Goal: Task Accomplishment & Management: Manage account settings

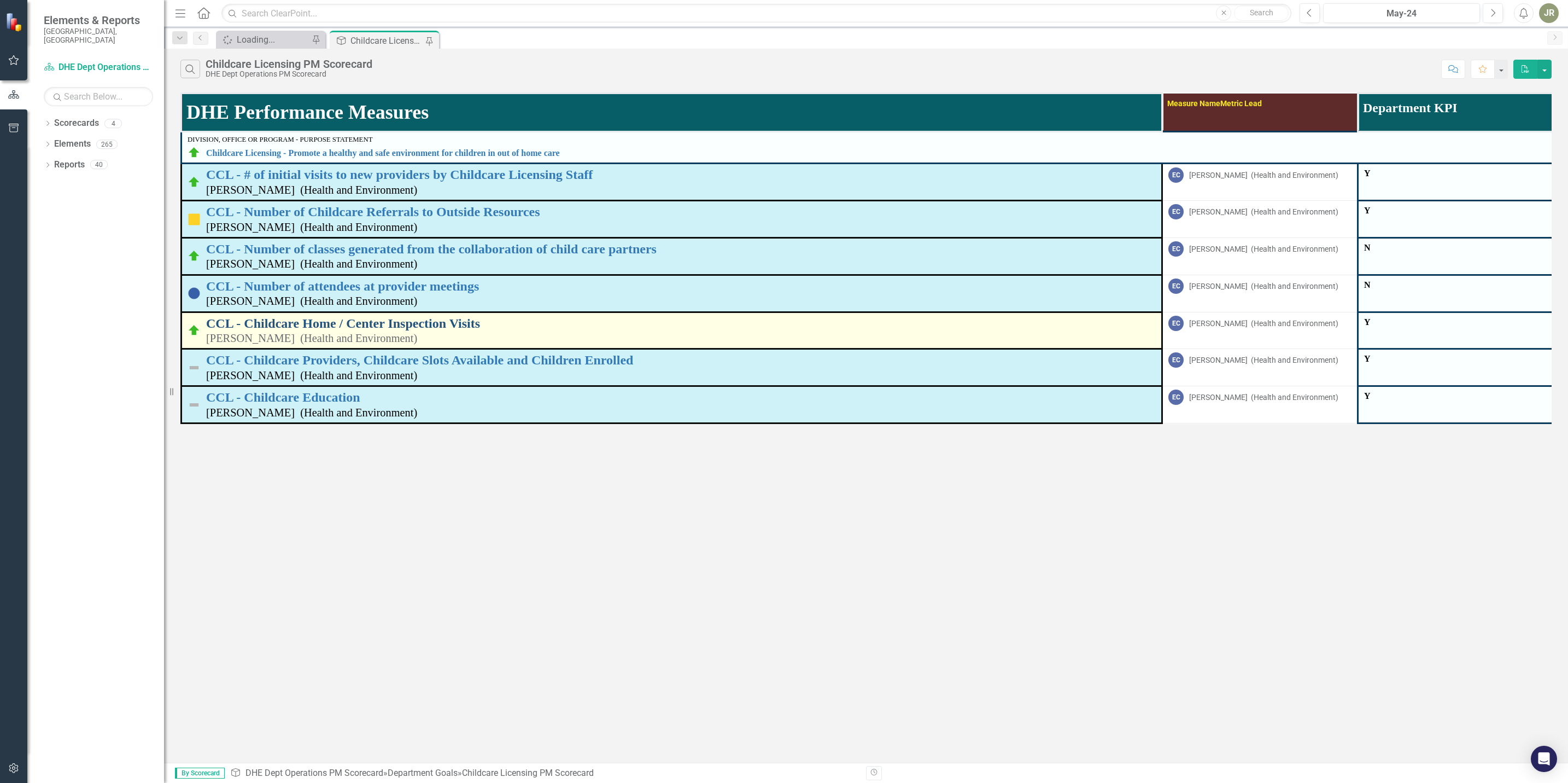
click at [307, 320] on link "CCL - Childcare Home / Center Inspection Visits" at bounding box center [681, 323] width 950 height 14
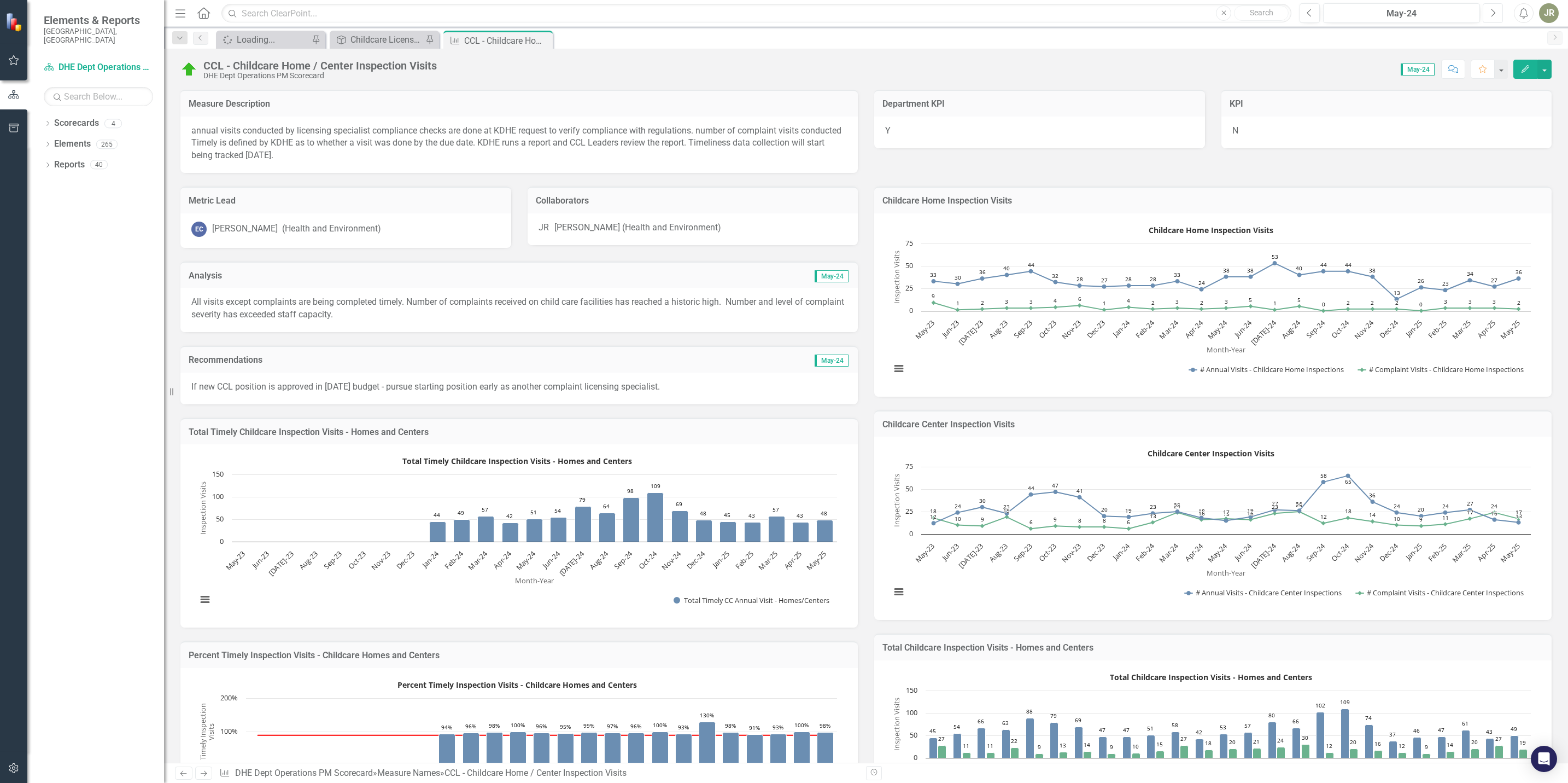
click at [1491, 12] on icon "Next" at bounding box center [1493, 13] width 6 height 10
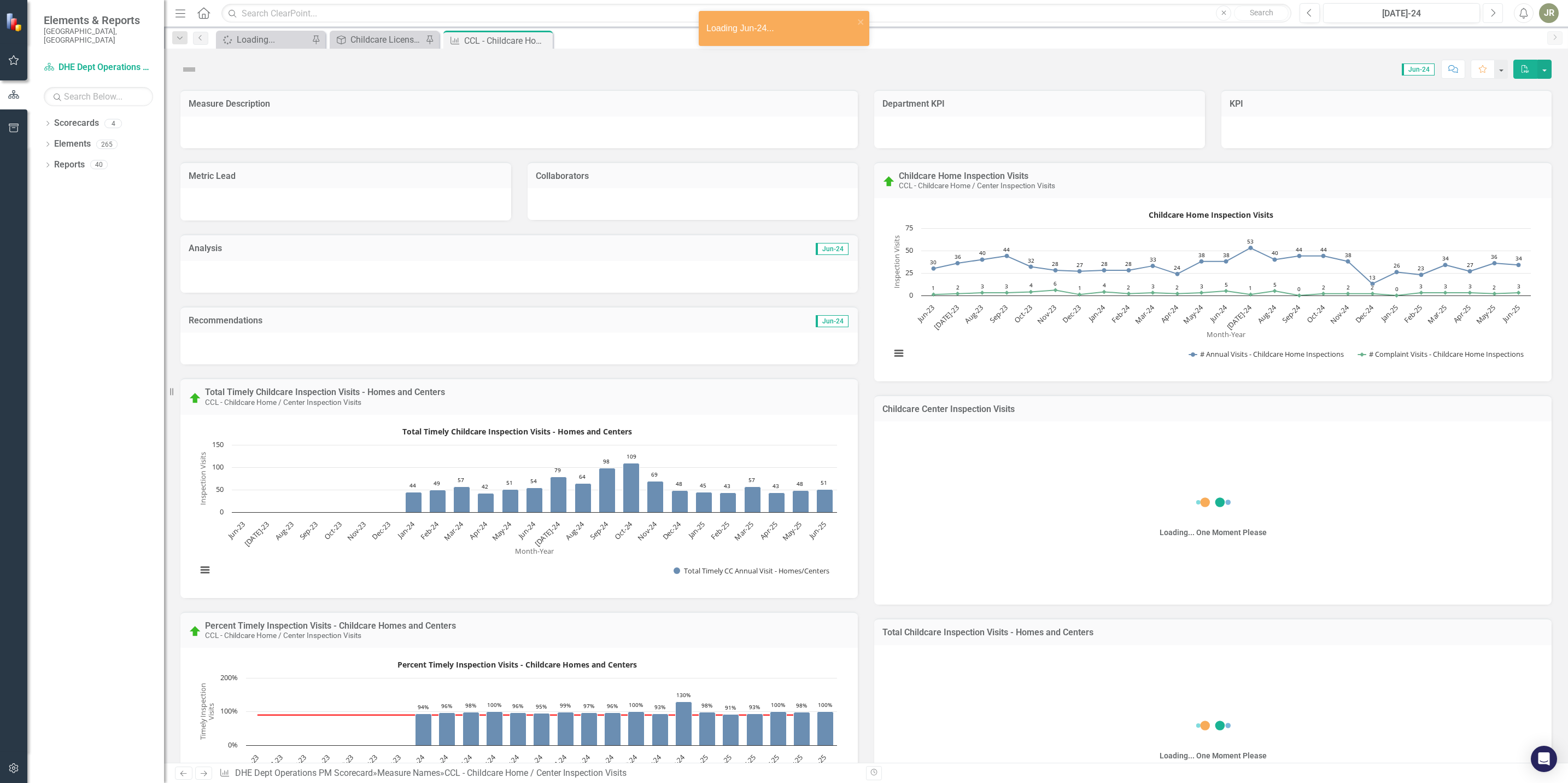
click at [1491, 12] on icon "Next" at bounding box center [1493, 13] width 6 height 10
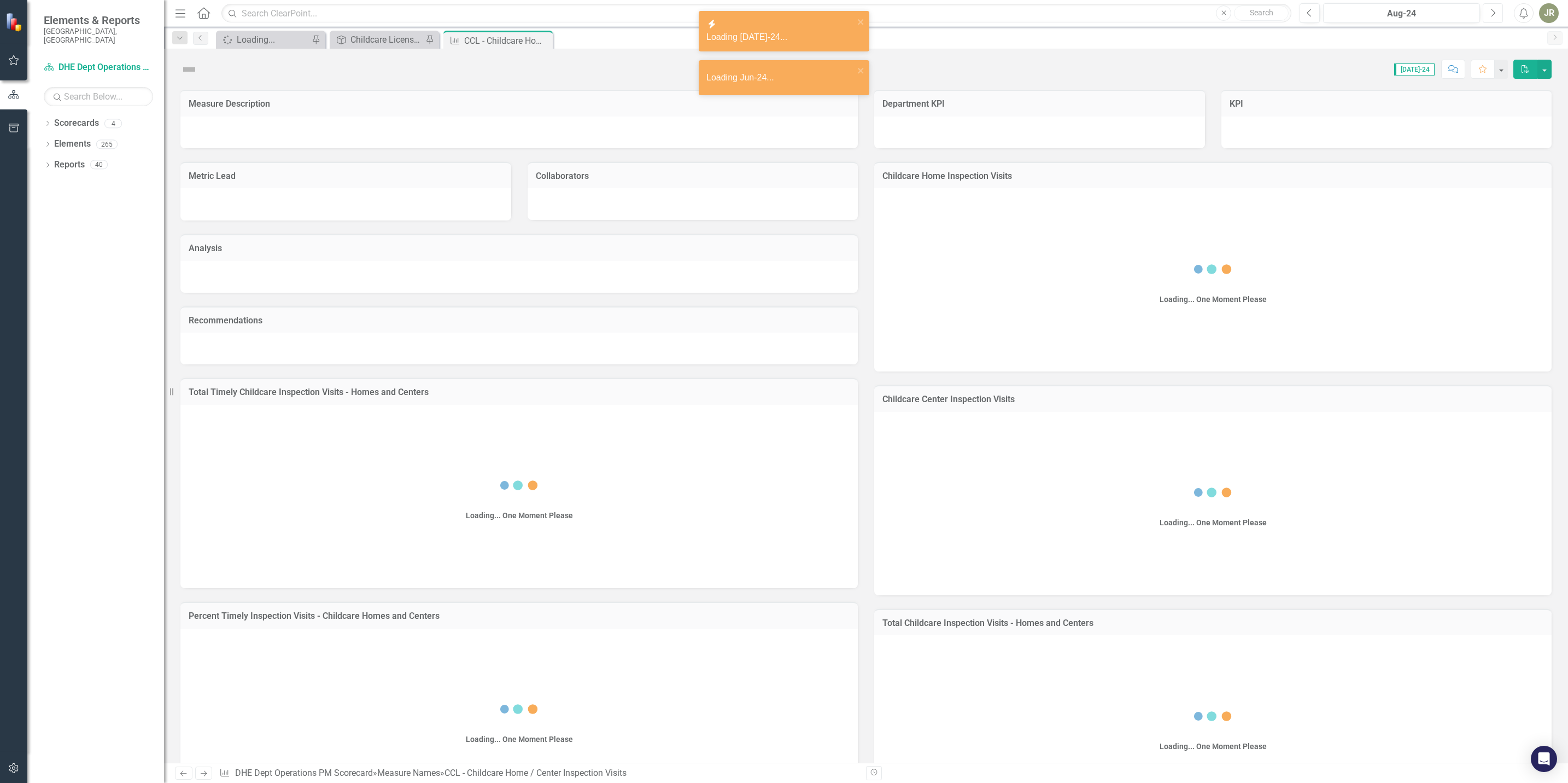
click at [1491, 12] on icon "Next" at bounding box center [1493, 13] width 6 height 10
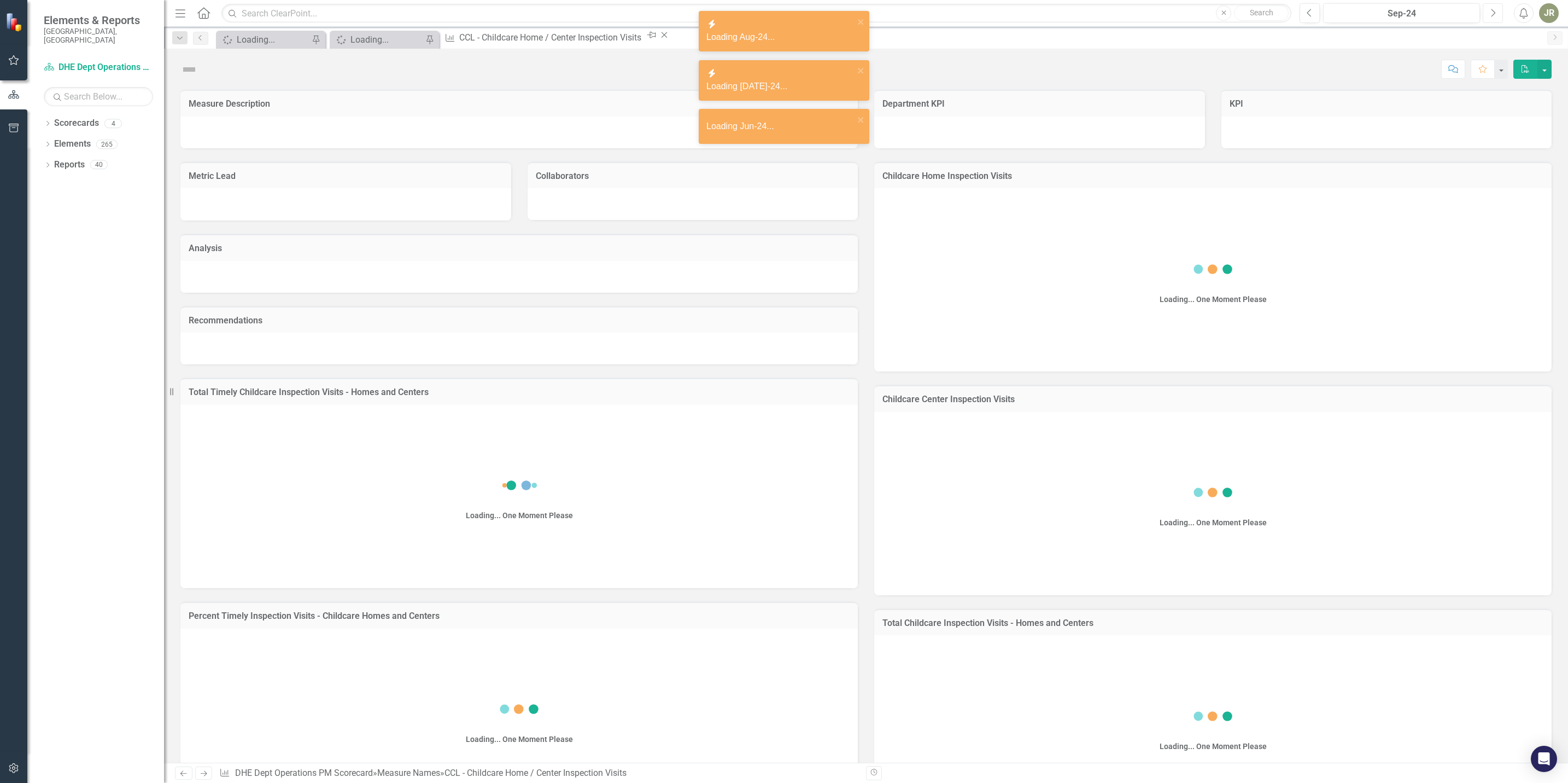
click at [1491, 12] on icon "Next" at bounding box center [1493, 13] width 6 height 10
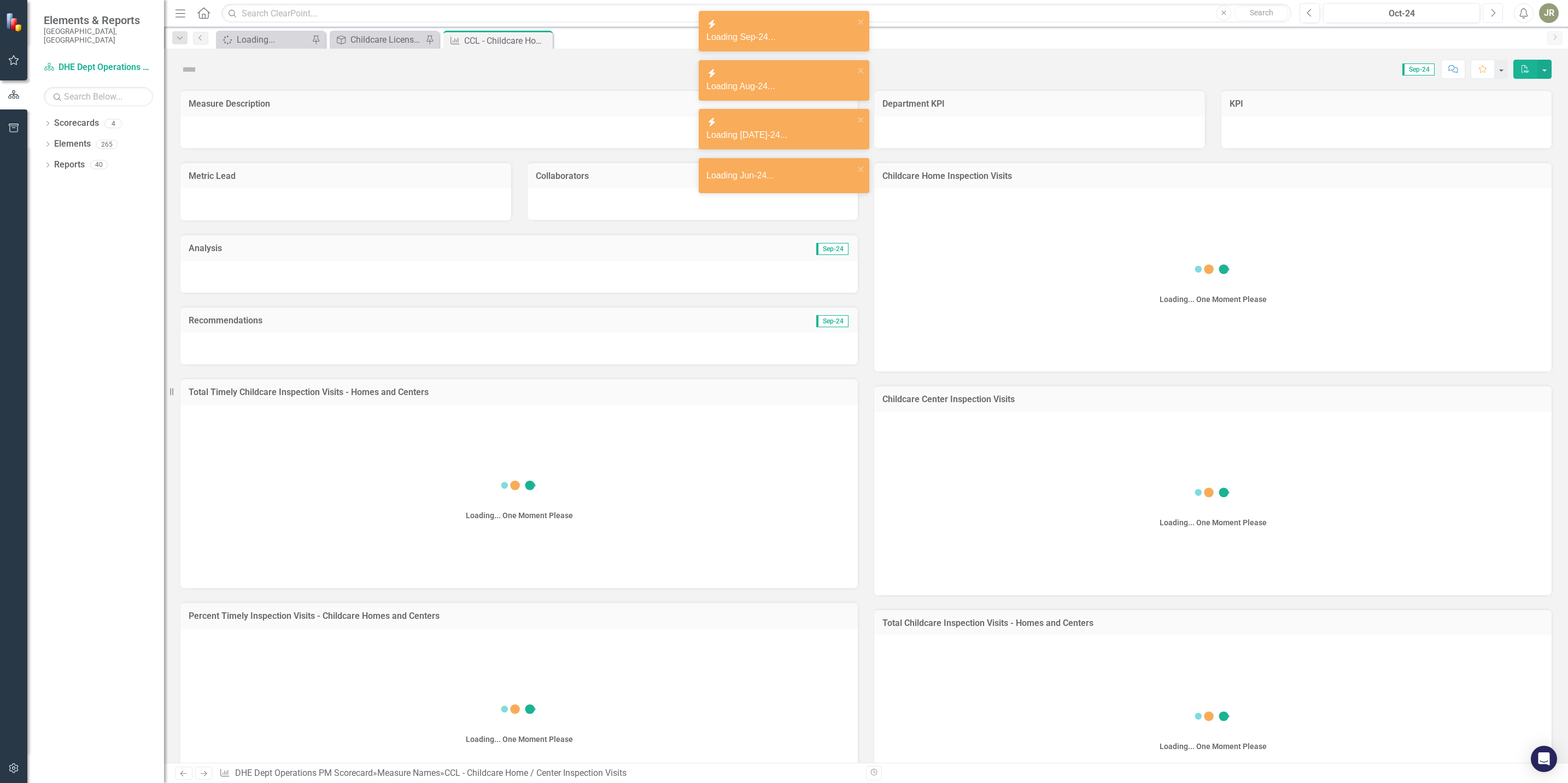
click at [1491, 12] on icon "Next" at bounding box center [1493, 13] width 6 height 10
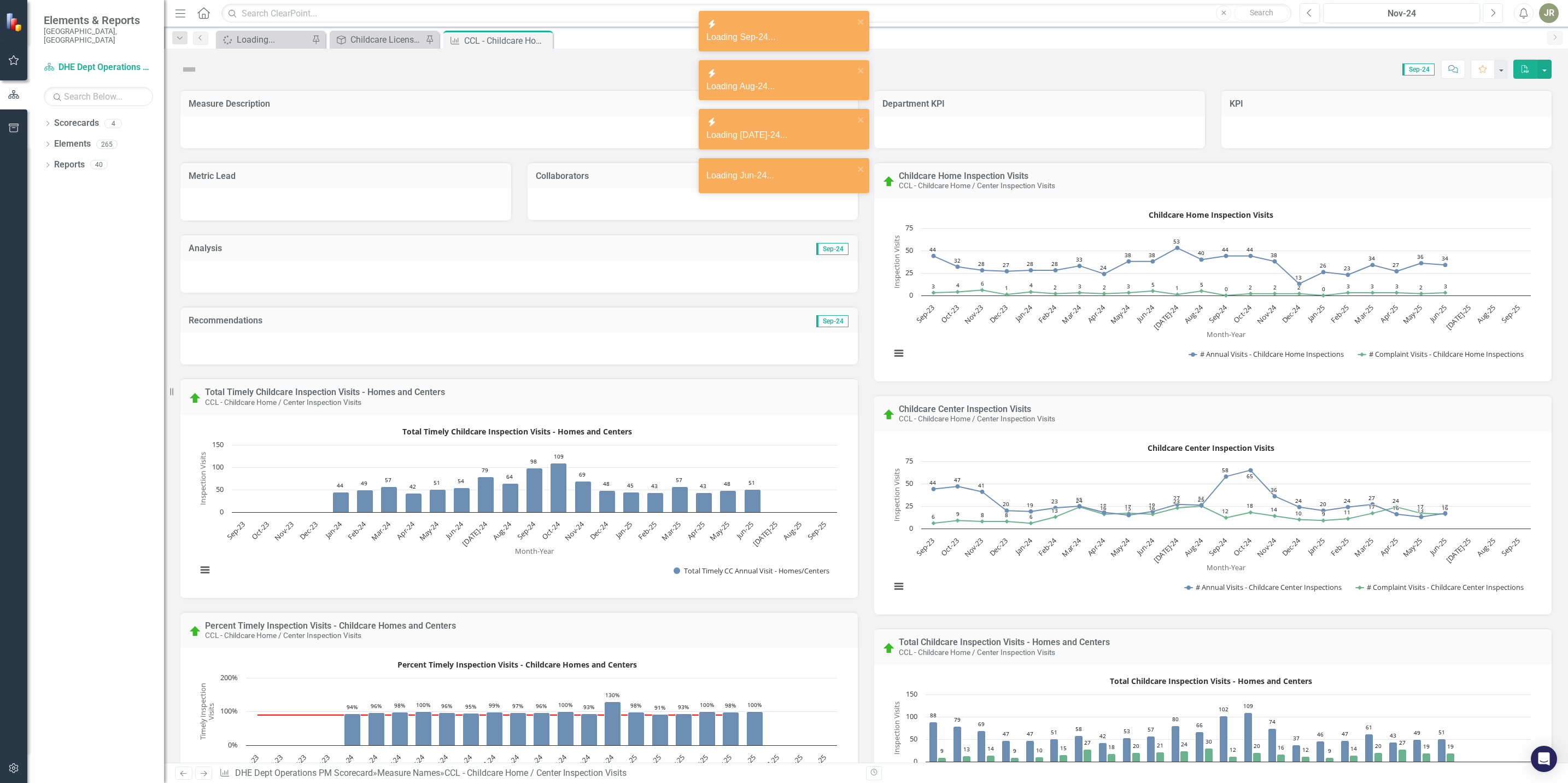
click at [1491, 12] on icon "Next" at bounding box center [1493, 13] width 6 height 10
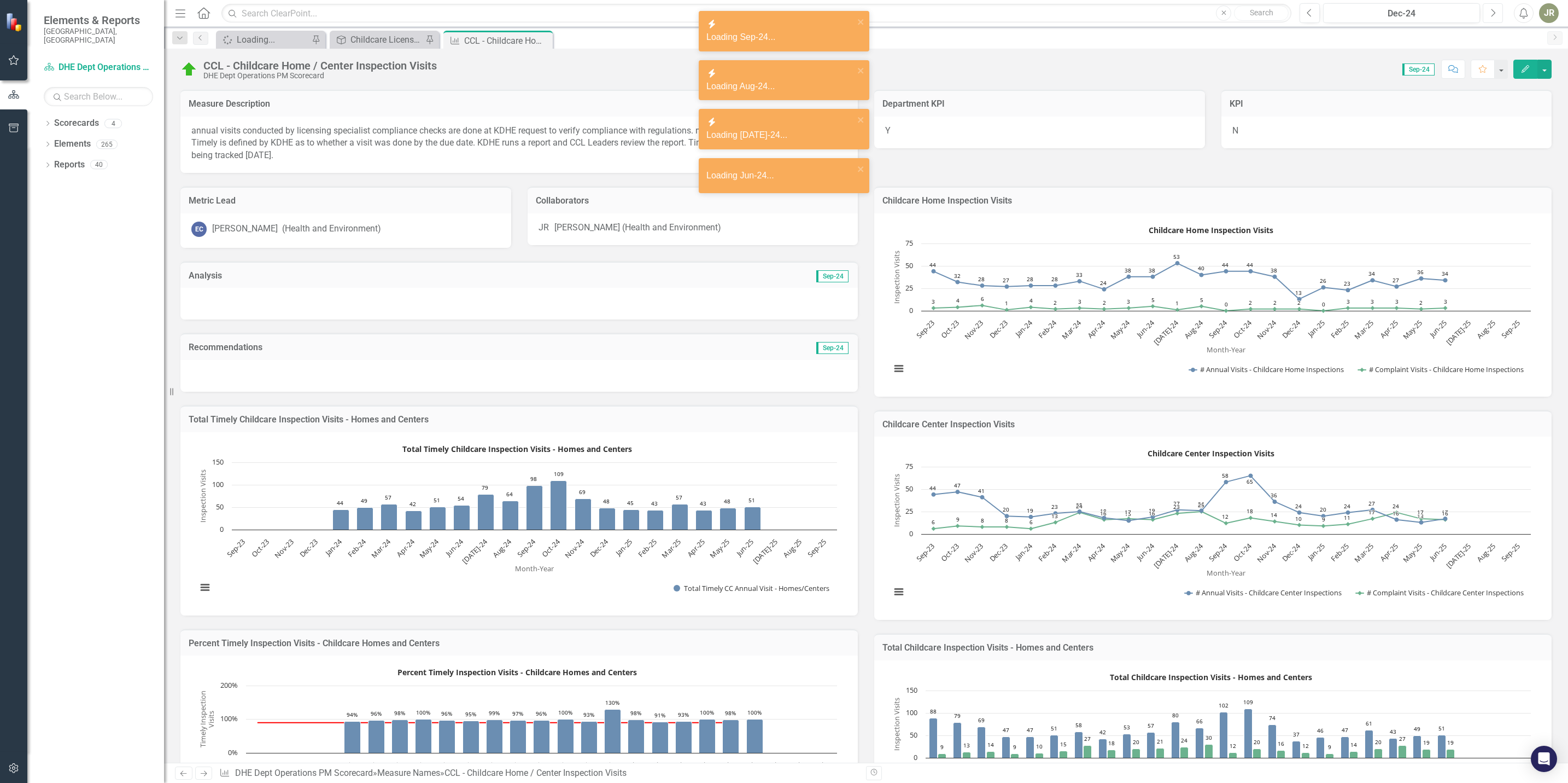
click at [1491, 12] on icon "Next" at bounding box center [1493, 13] width 6 height 10
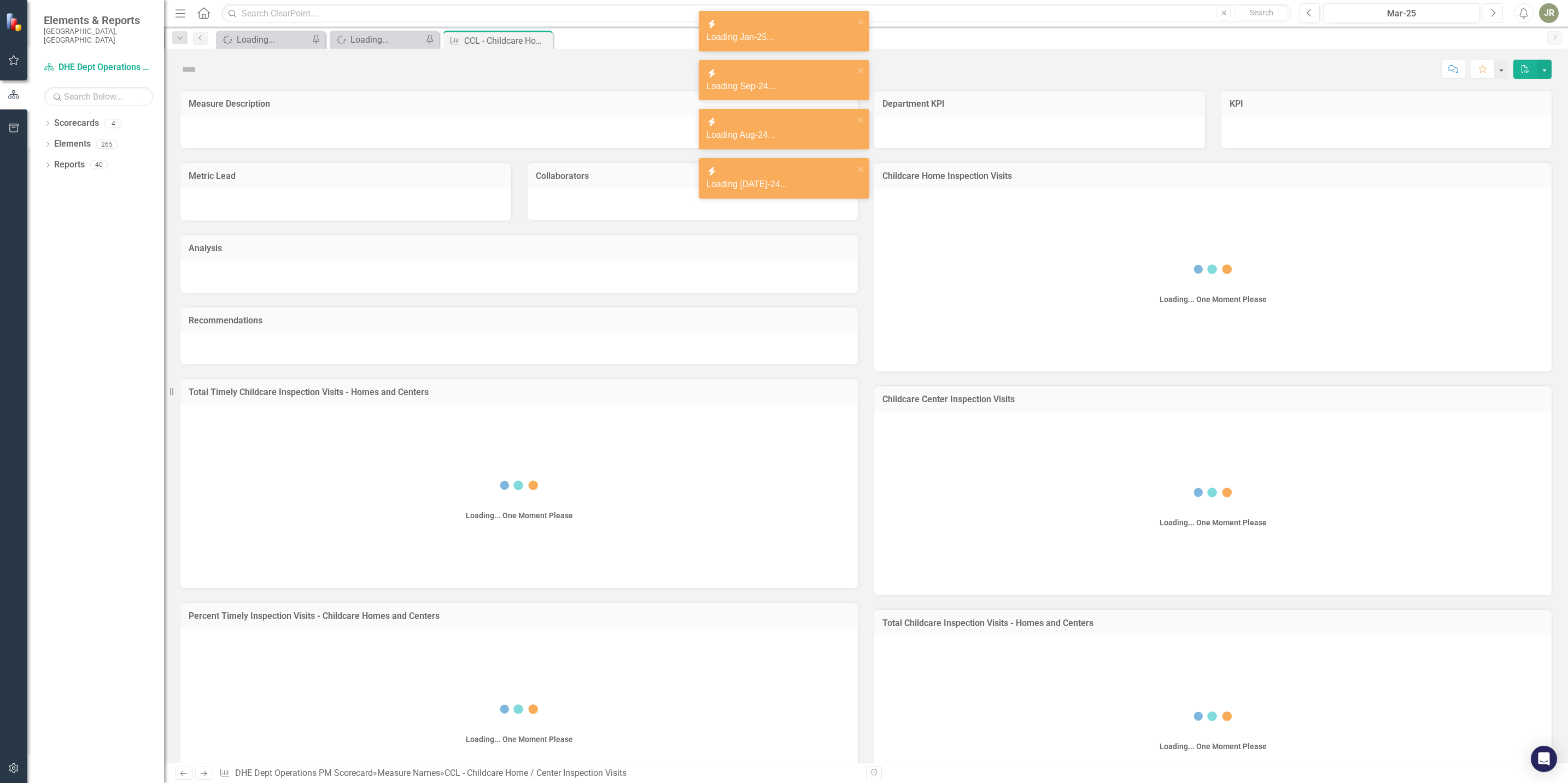
click at [1491, 12] on icon "Next" at bounding box center [1493, 13] width 6 height 10
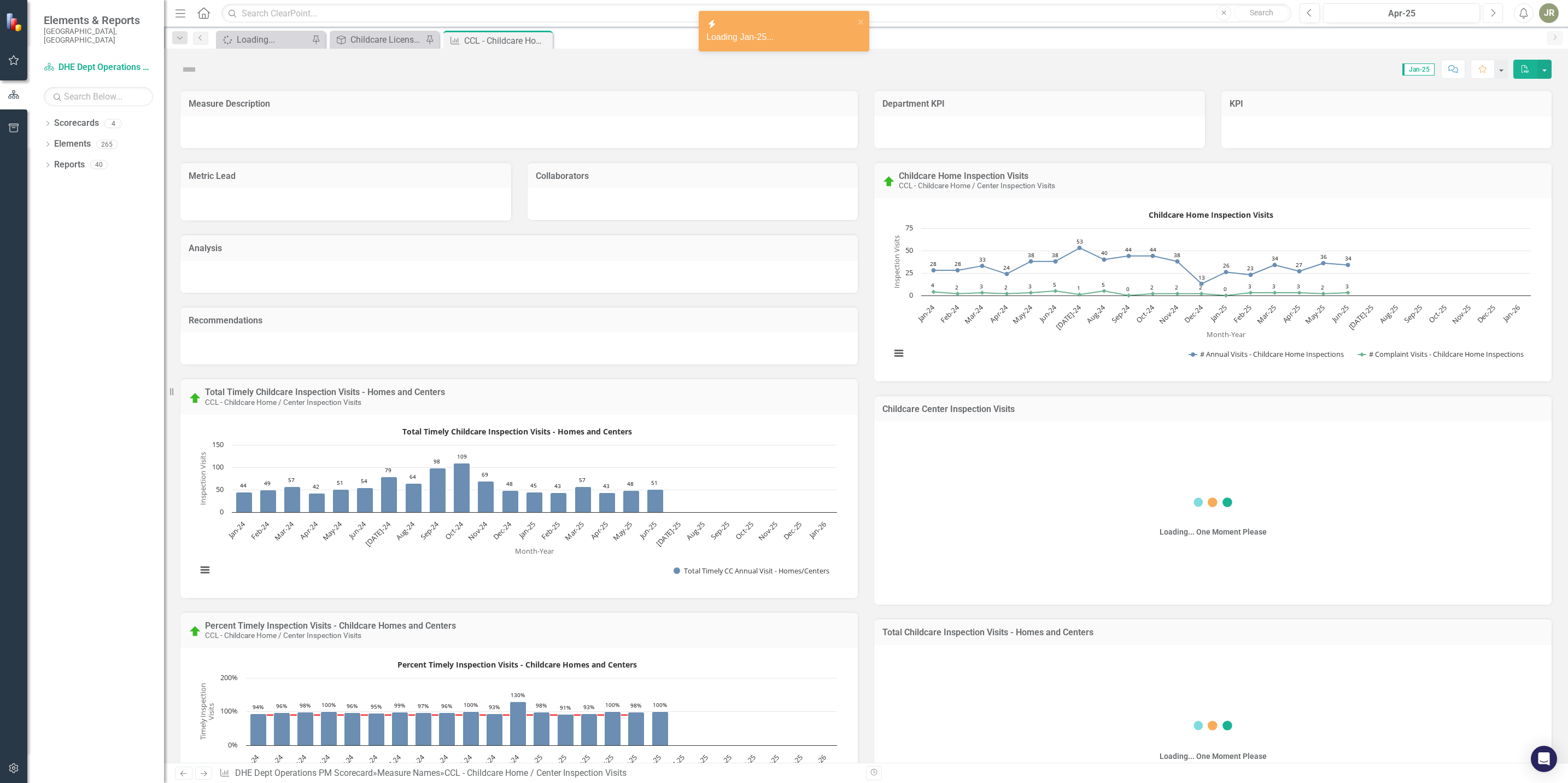
click at [1491, 12] on icon "Next" at bounding box center [1493, 13] width 6 height 10
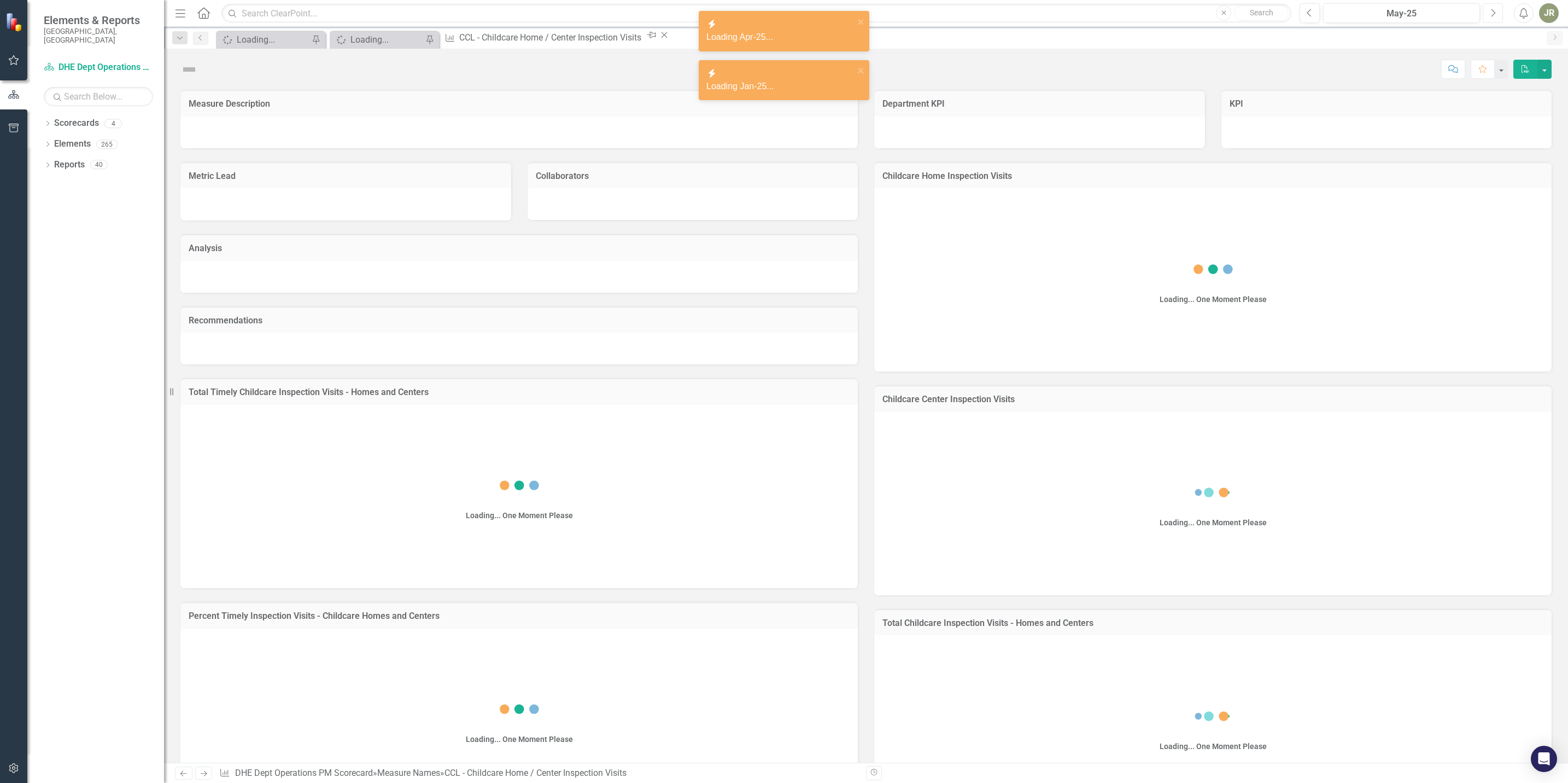
click at [1491, 12] on icon "Next" at bounding box center [1493, 13] width 6 height 10
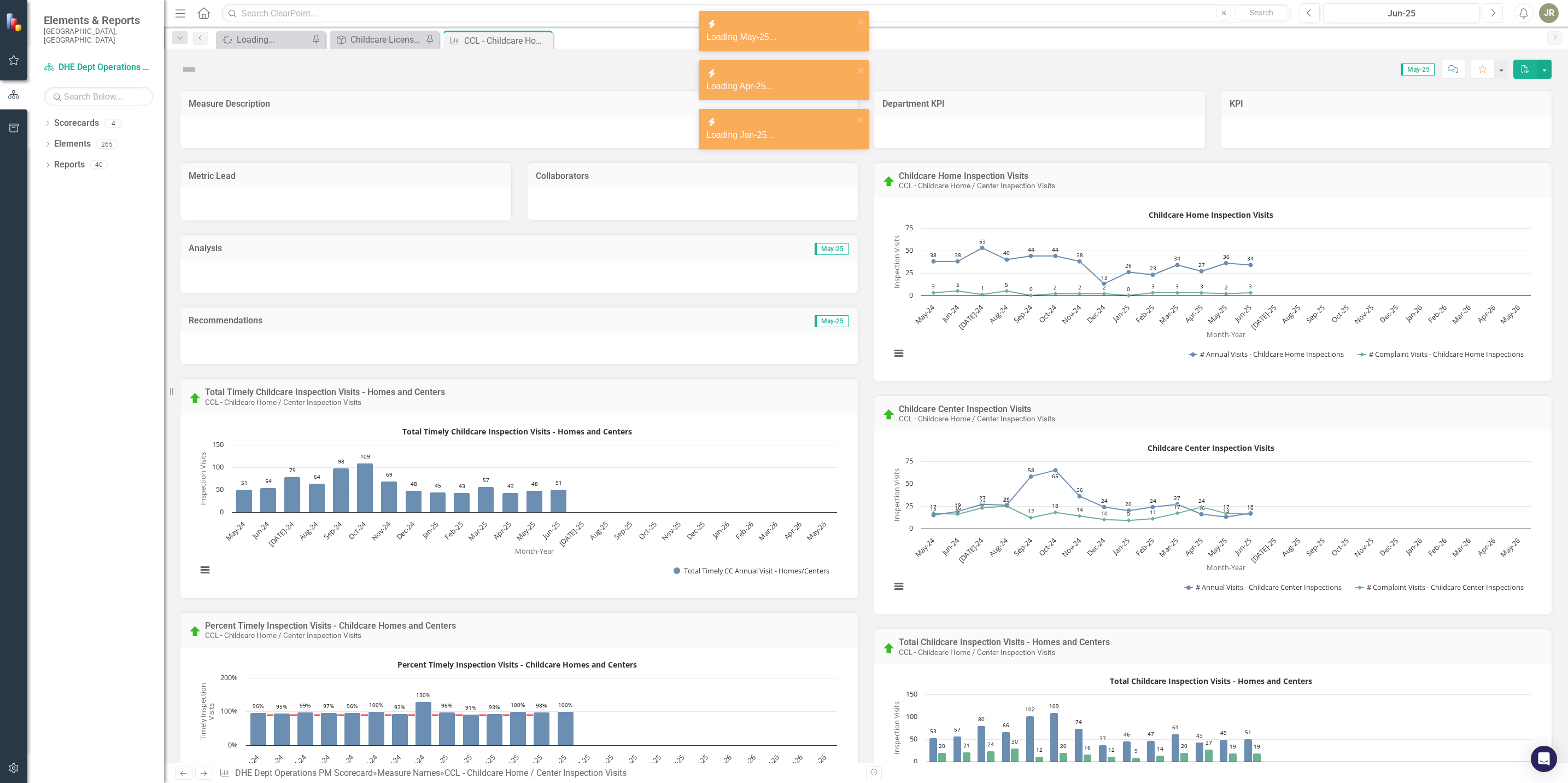
click at [1491, 12] on icon "Next" at bounding box center [1493, 13] width 6 height 10
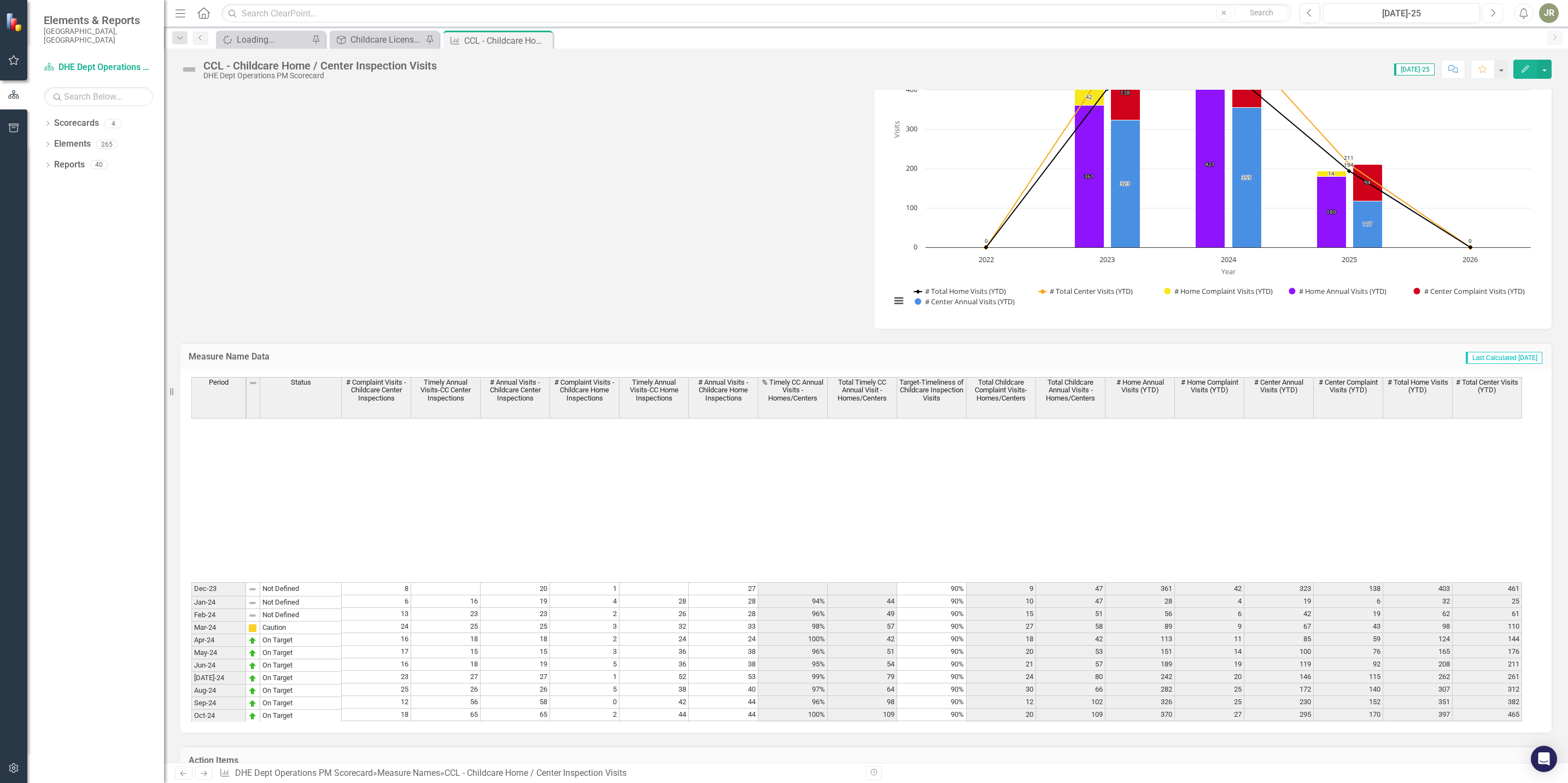
scroll to position [1520, 0]
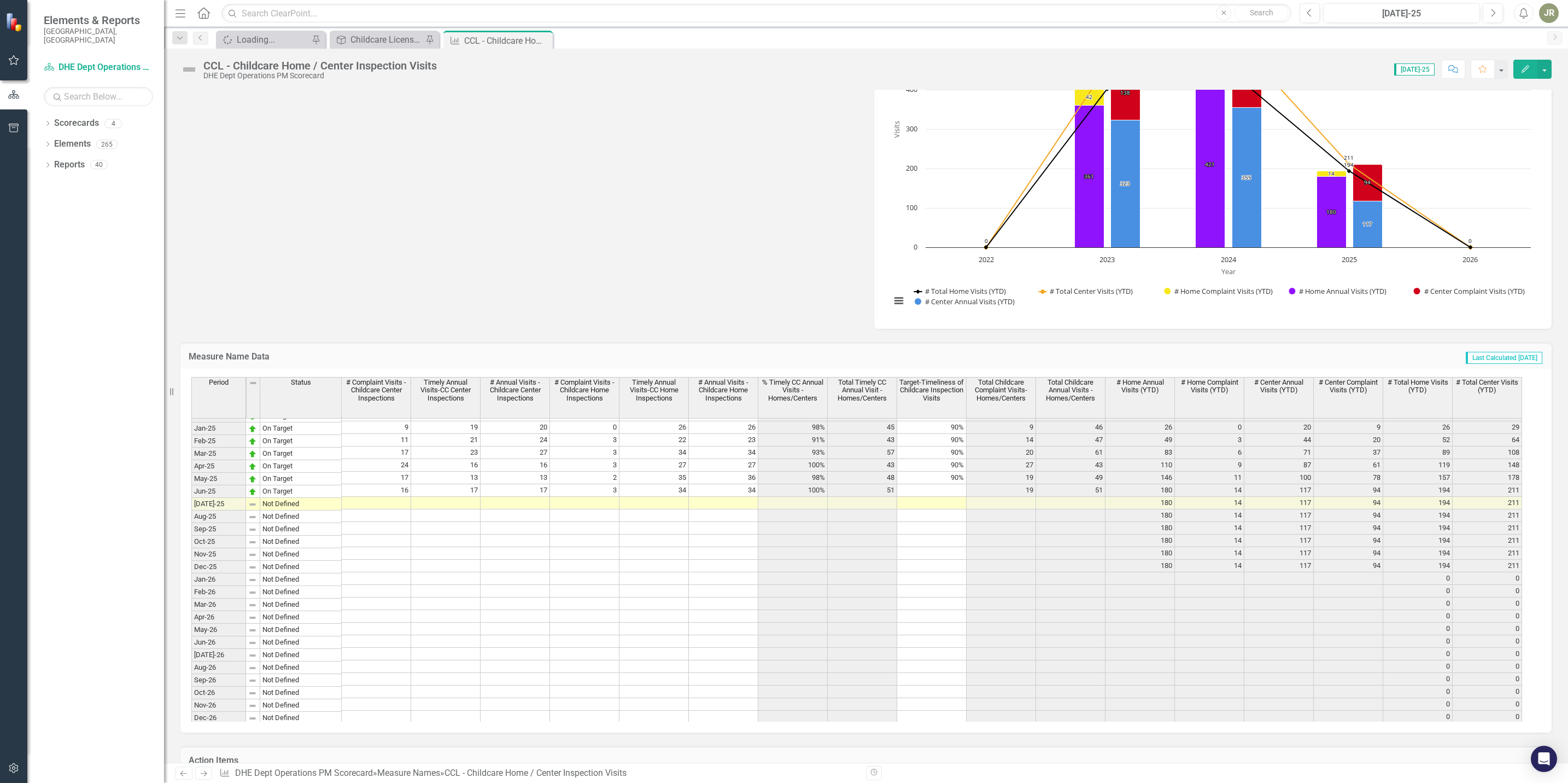
click at [392, 506] on td at bounding box center [377, 502] width 70 height 13
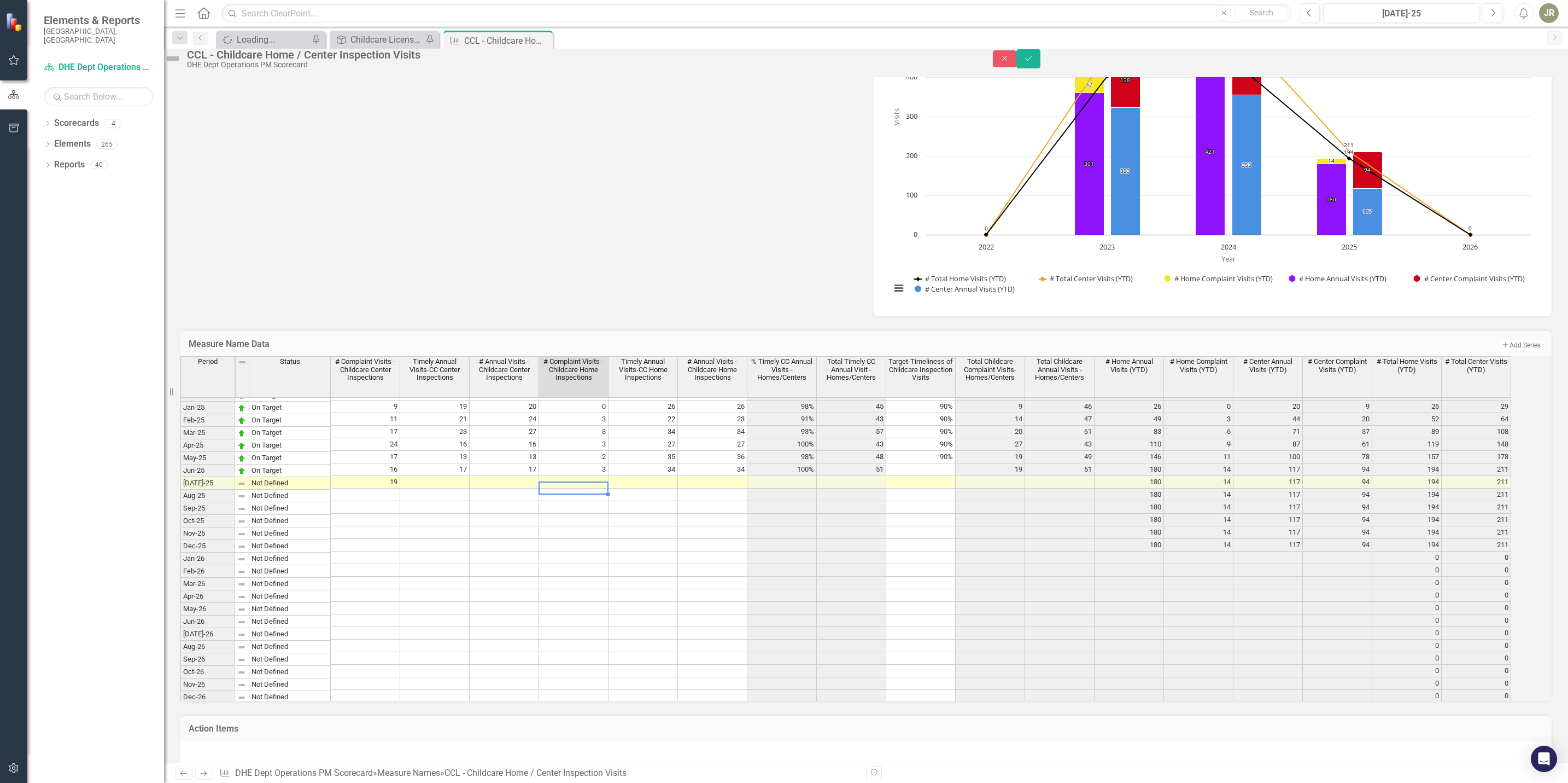
click at [602, 489] on td at bounding box center [574, 482] width 70 height 13
type textarea "2"
click at [1034, 63] on icon "Save" at bounding box center [1029, 59] width 10 height 8
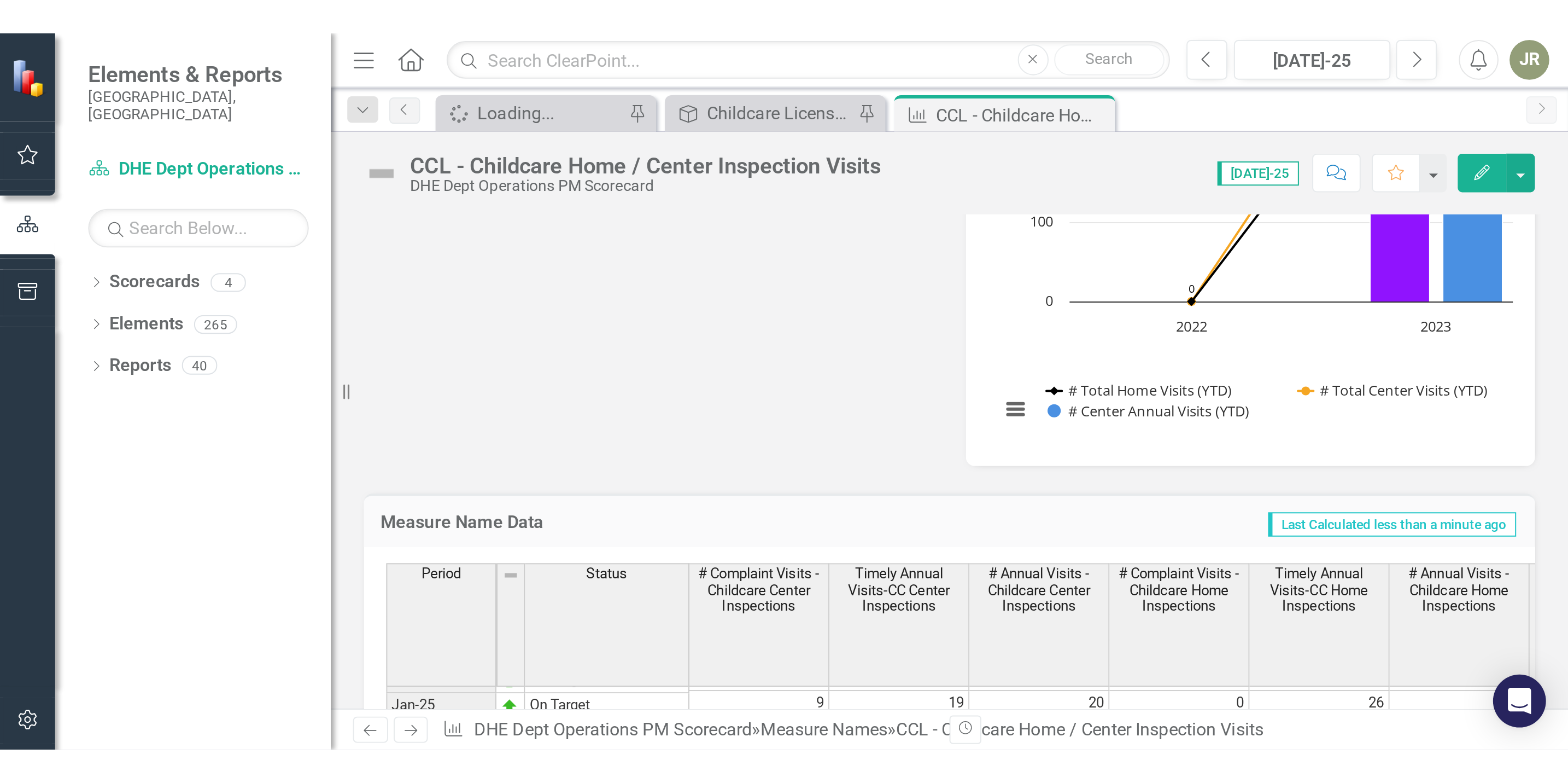
scroll to position [1018, 0]
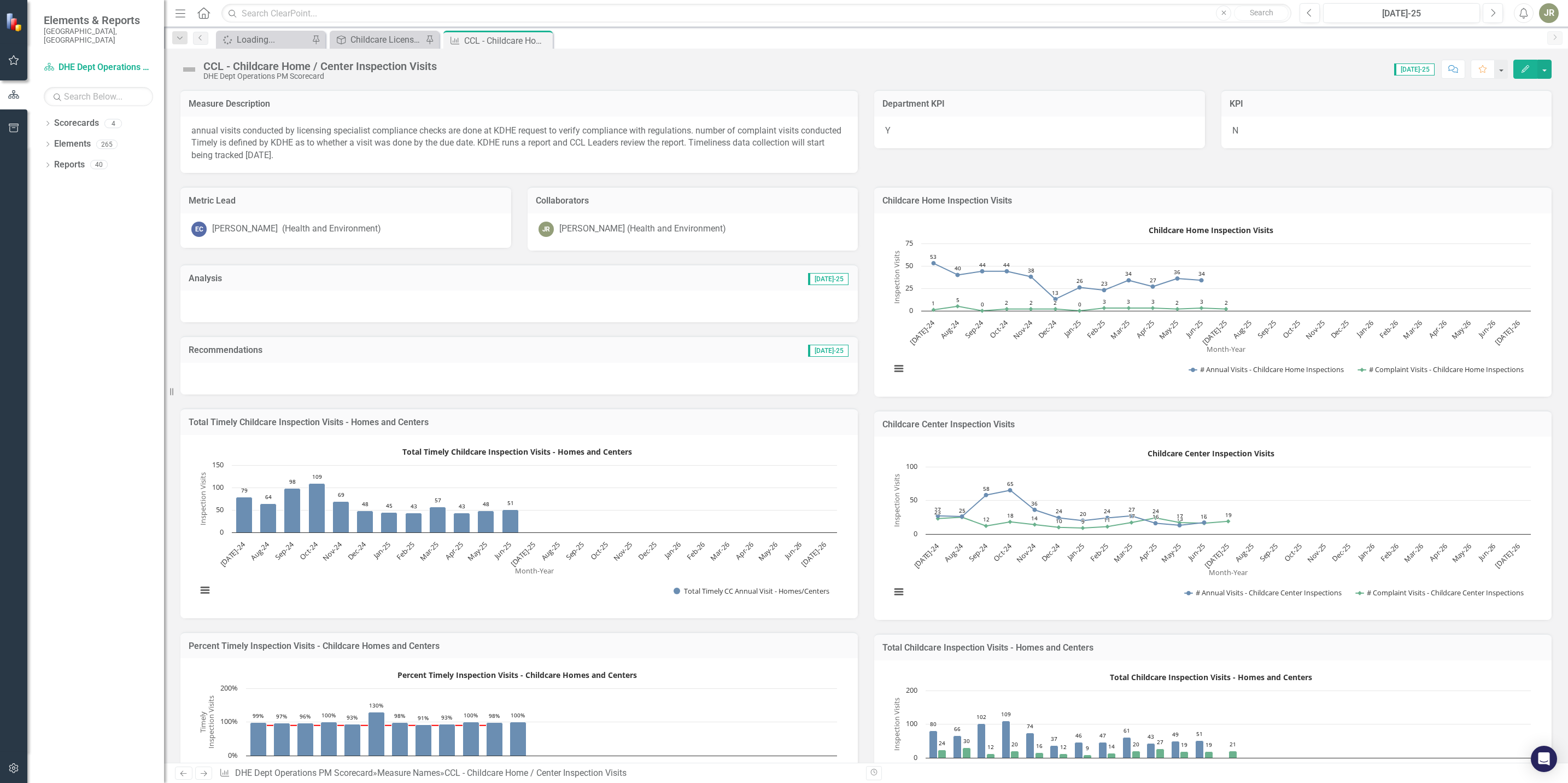
scroll to position [1517, 0]
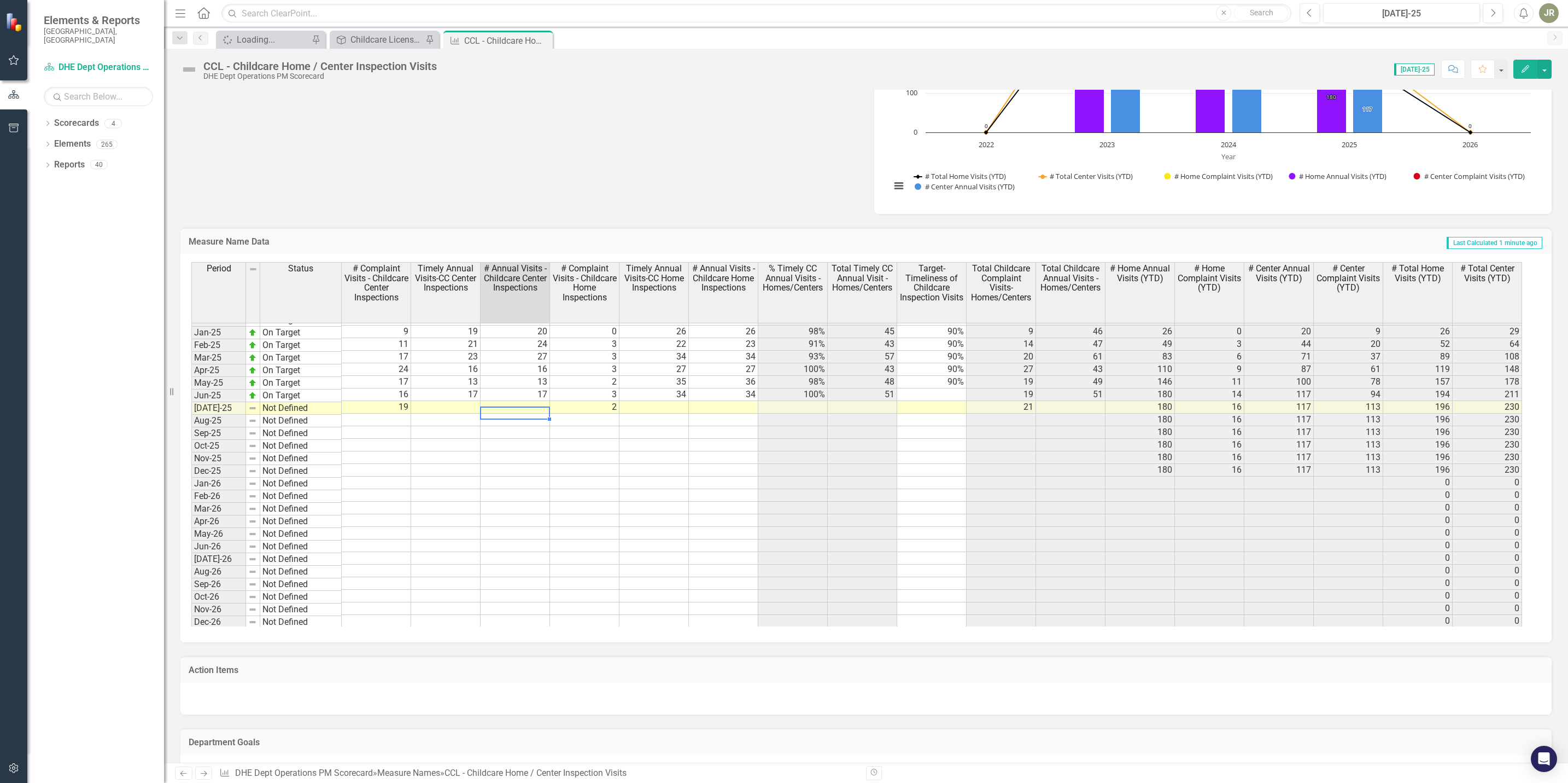
click at [537, 410] on td at bounding box center [515, 407] width 70 height 13
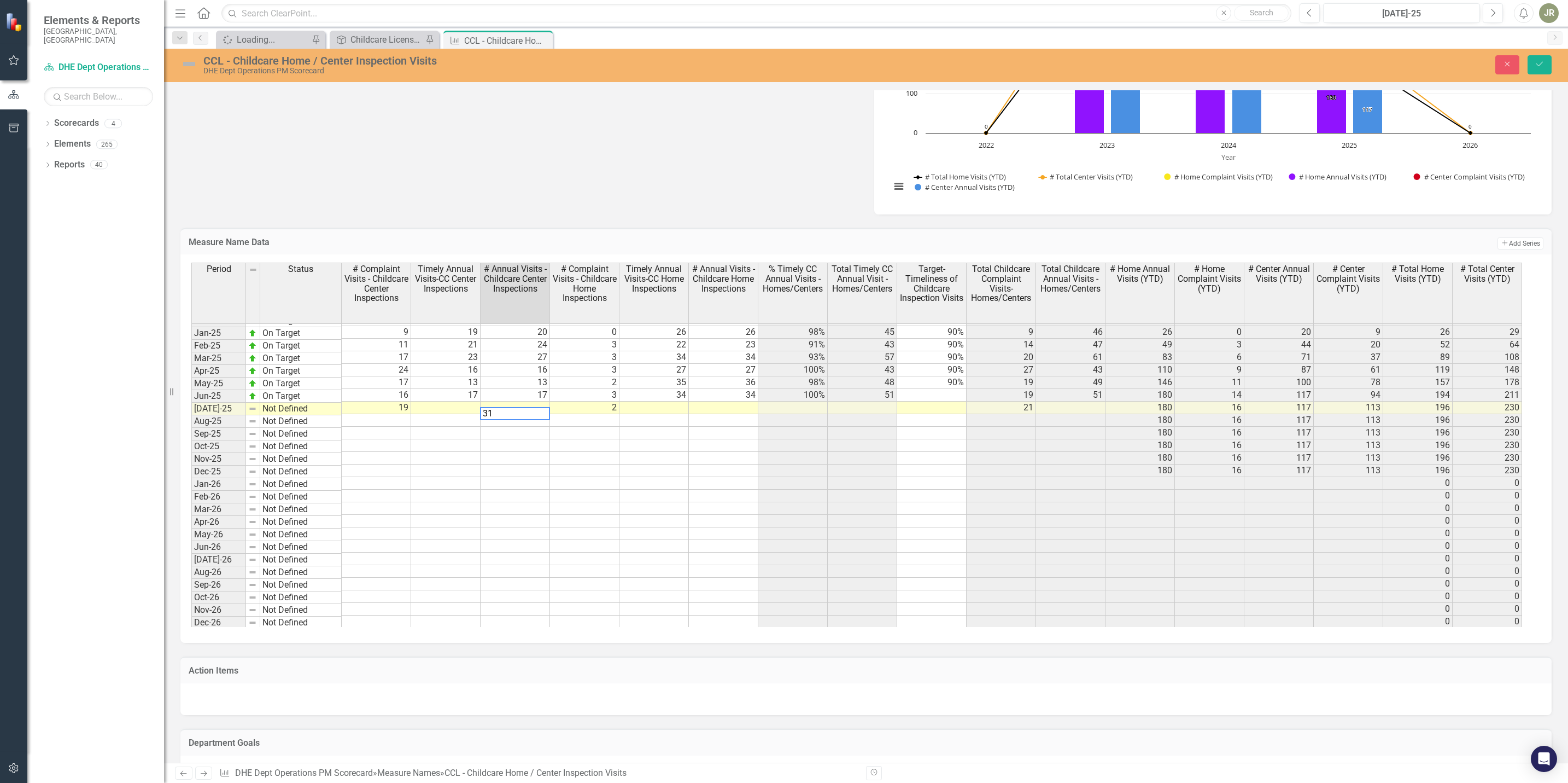
type textarea "31"
click at [466, 410] on td at bounding box center [445, 407] width 70 height 13
type textarea "31"
click at [543, 452] on td at bounding box center [515, 445] width 70 height 13
click at [1531, 63] on button "Save" at bounding box center [1540, 65] width 25 height 20
